Goal: Transaction & Acquisition: Purchase product/service

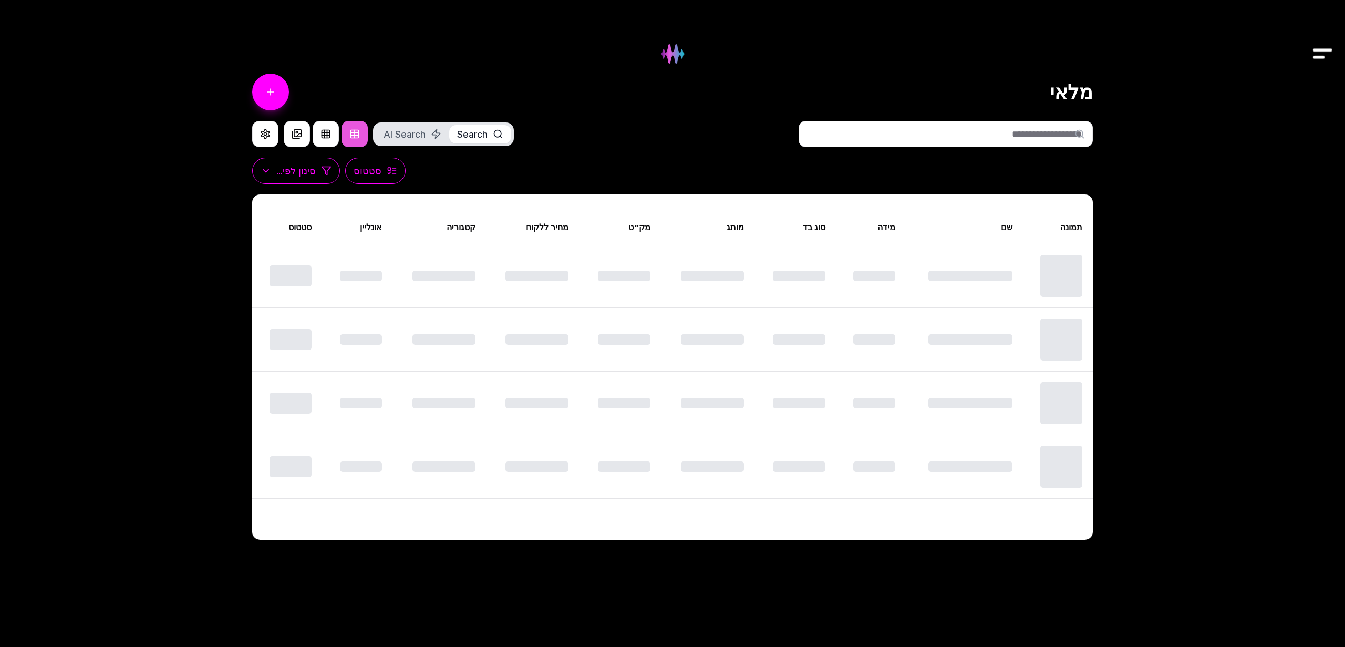
click at [1329, 49] on img "Drawer" at bounding box center [1323, 54] width 24 height 40
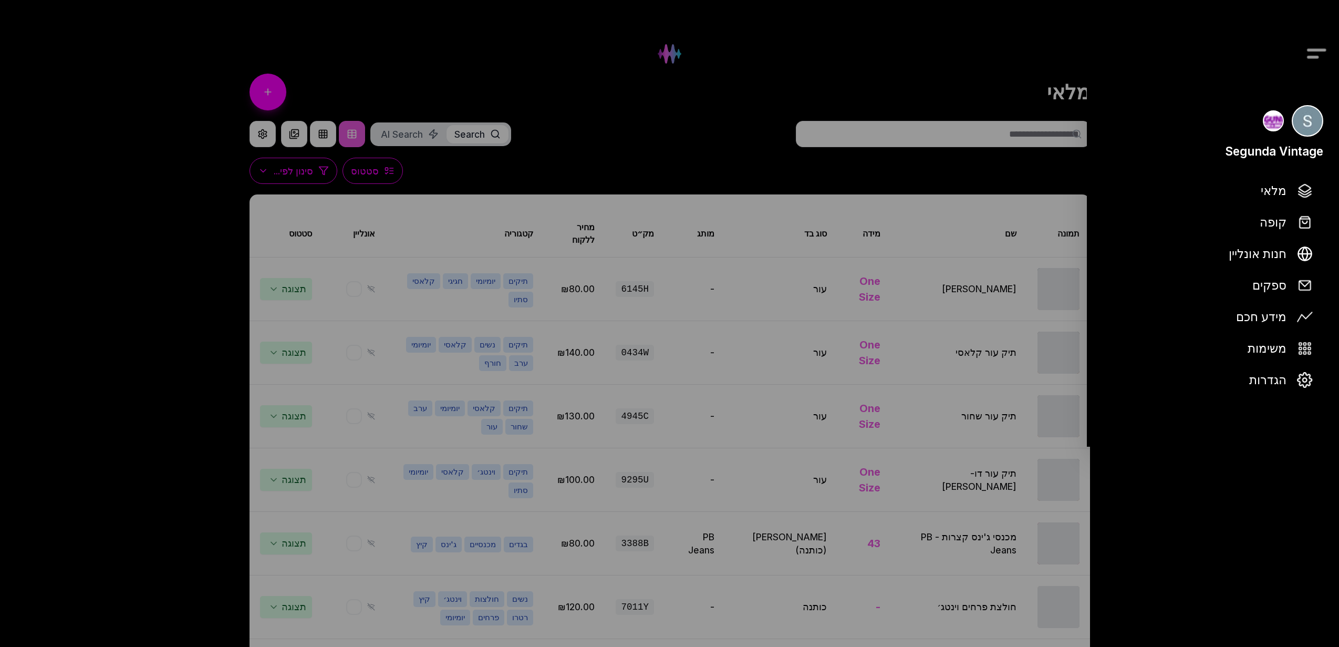
click at [1327, 52] on div at bounding box center [669, 323] width 1339 height 647
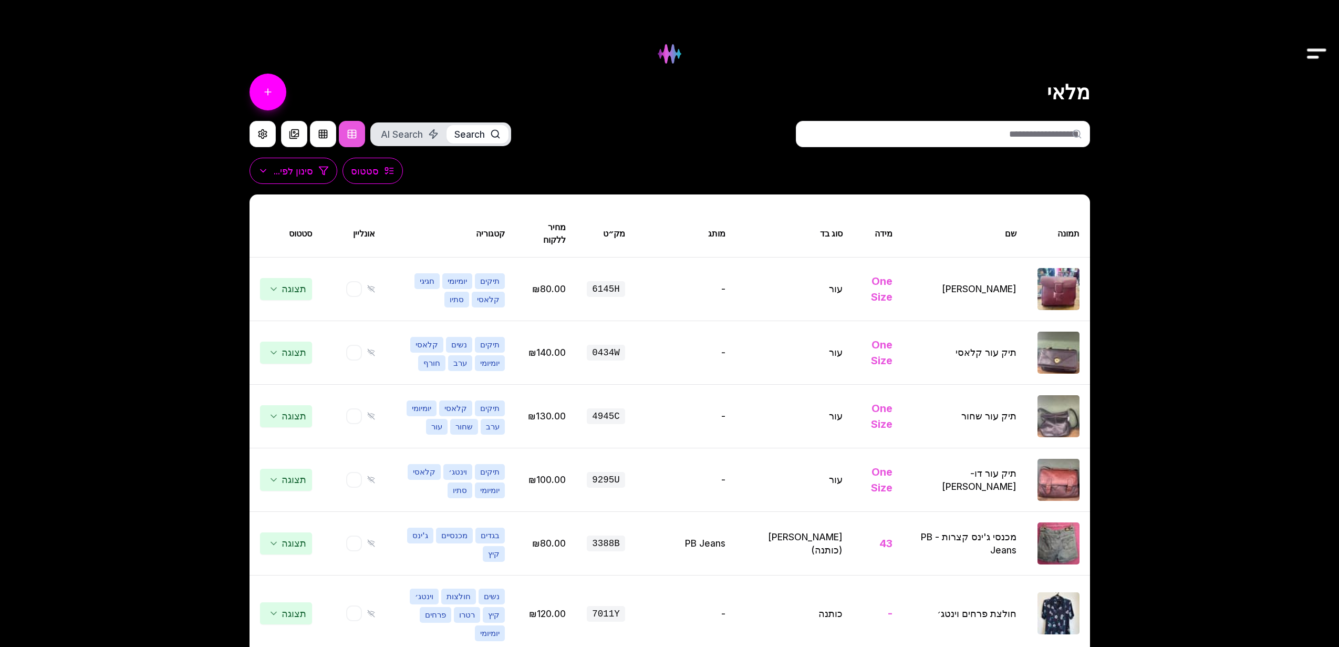
click at [1321, 56] on img "Drawer" at bounding box center [1317, 54] width 24 height 40
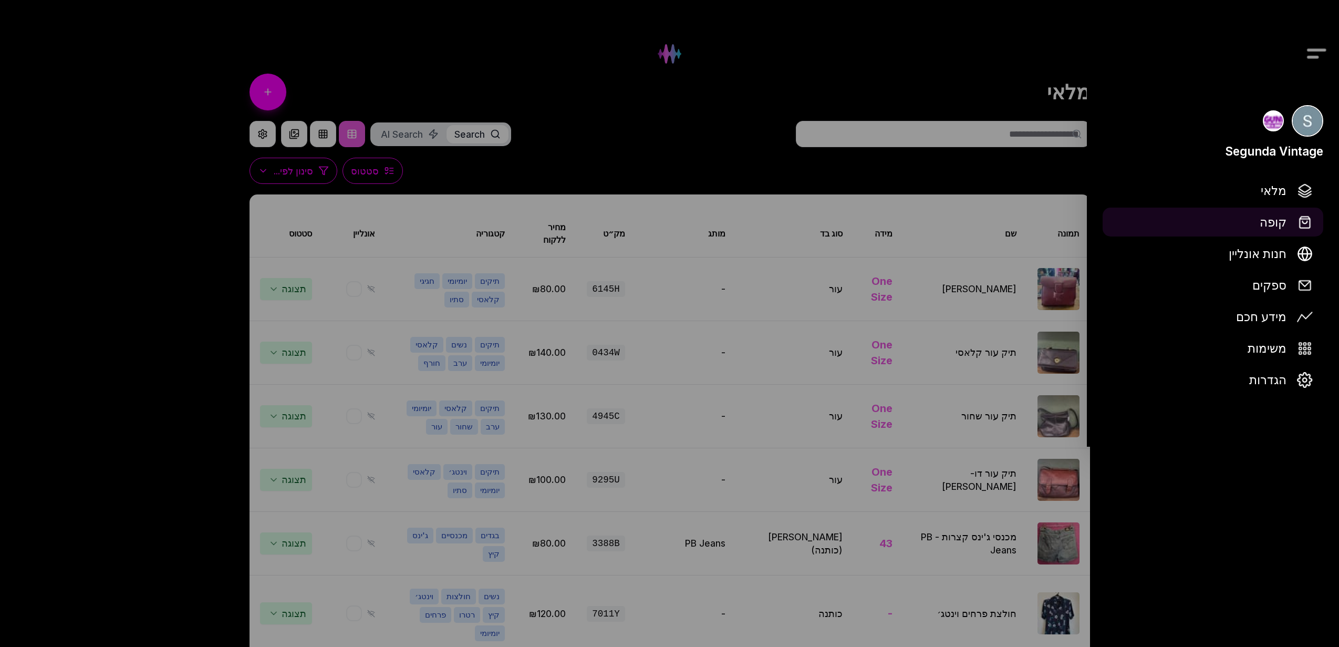
click at [1287, 224] on button "קופה" at bounding box center [1213, 221] width 221 height 29
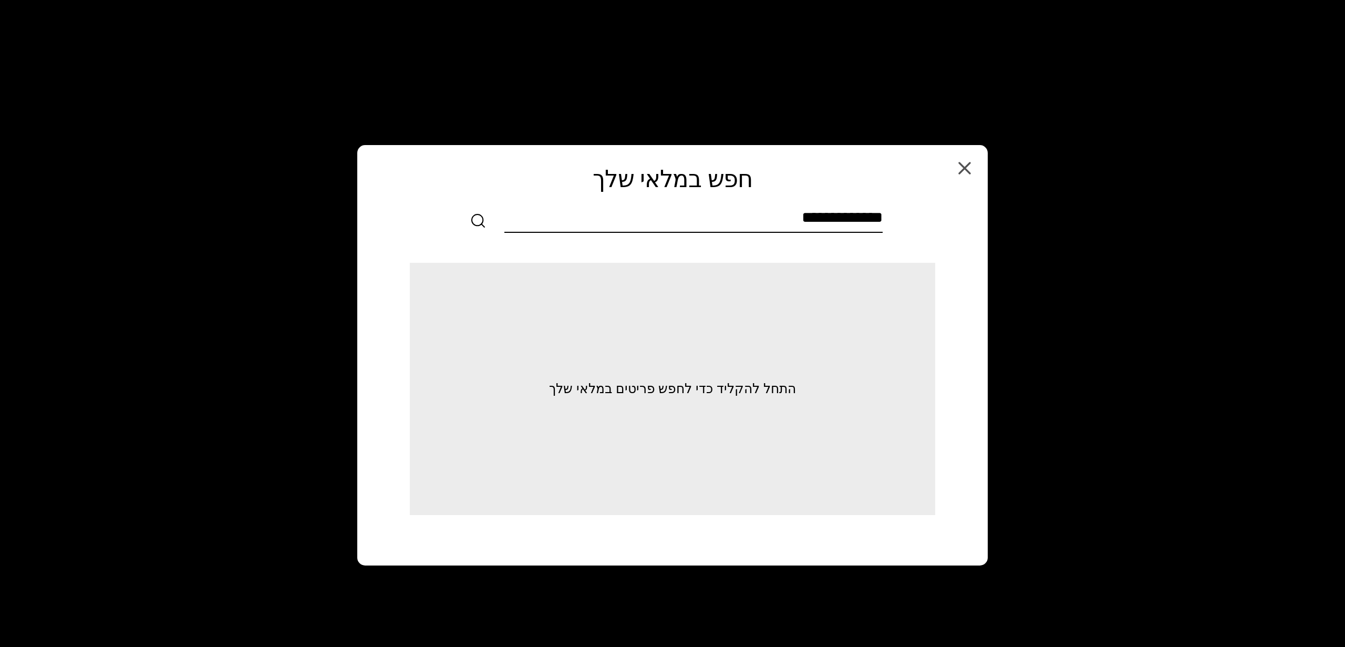
click at [842, 211] on input "text" at bounding box center [693, 220] width 378 height 24
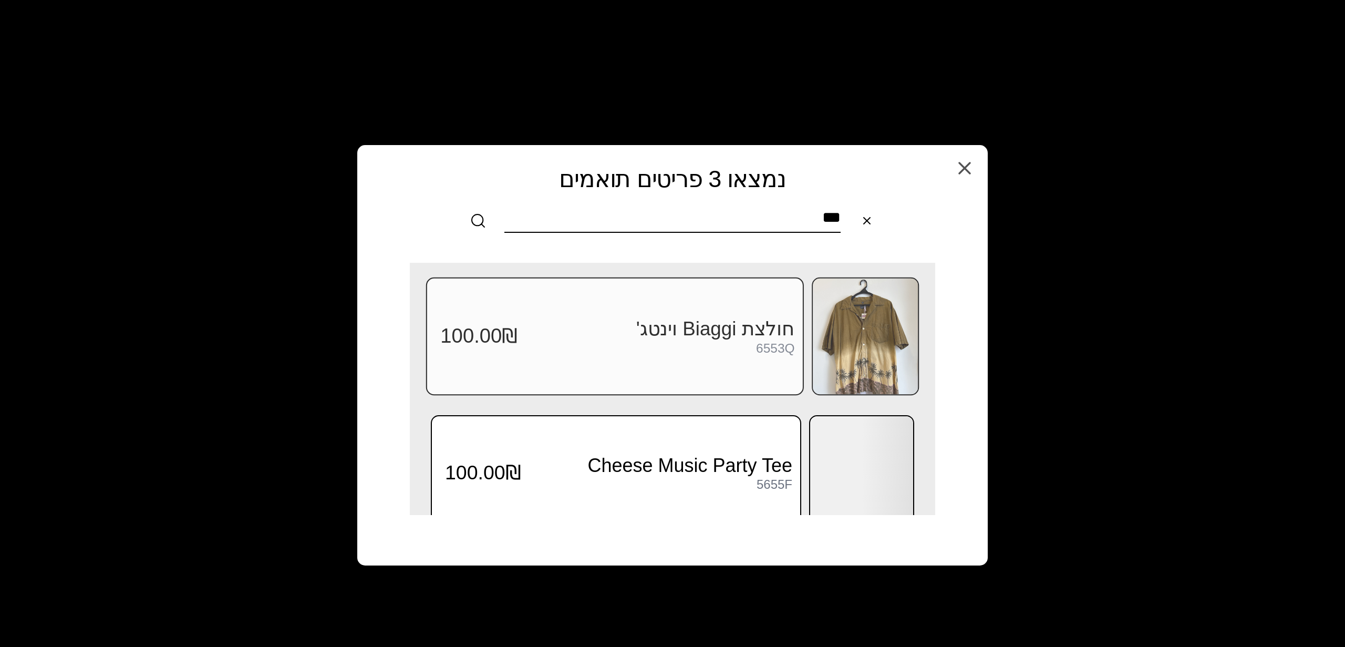
type input "***"
click at [787, 348] on div "6553Q" at bounding box center [775, 348] width 39 height 14
